Goal: Navigation & Orientation: Go to known website

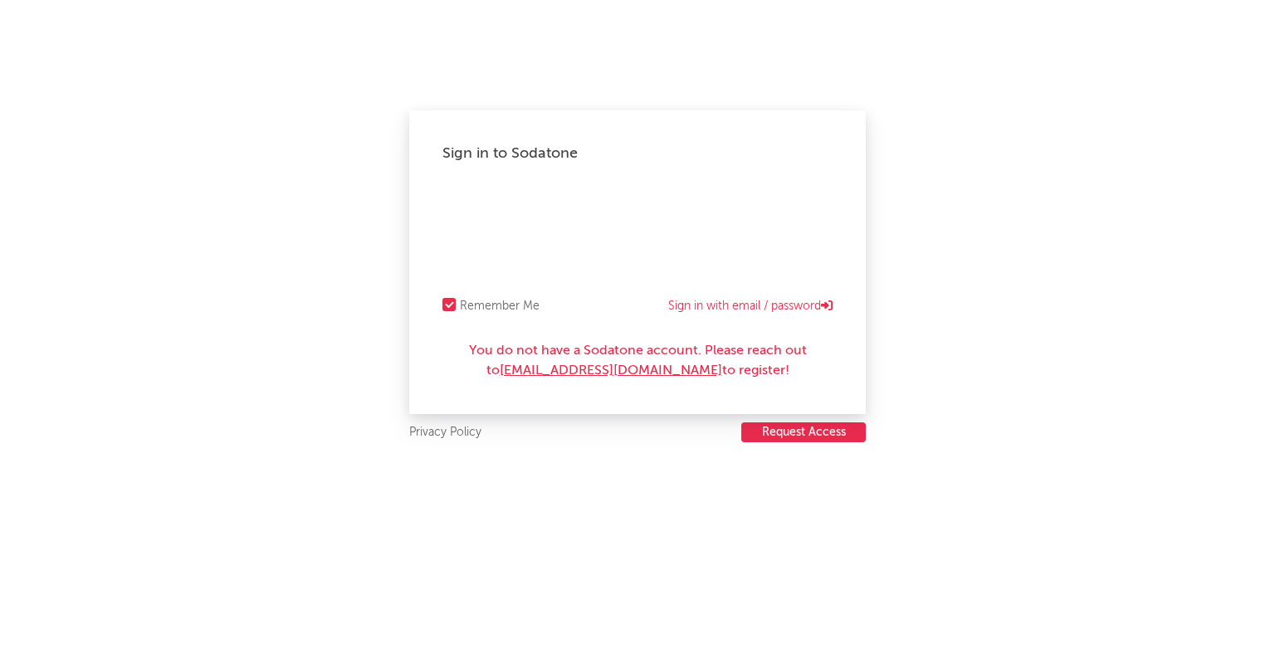
click at [973, 76] on div "Sign in to Sodatone Remember Me Sign in with email / password You do not have a…" at bounding box center [637, 331] width 1275 height 663
